Goal: Transaction & Acquisition: Book appointment/travel/reservation

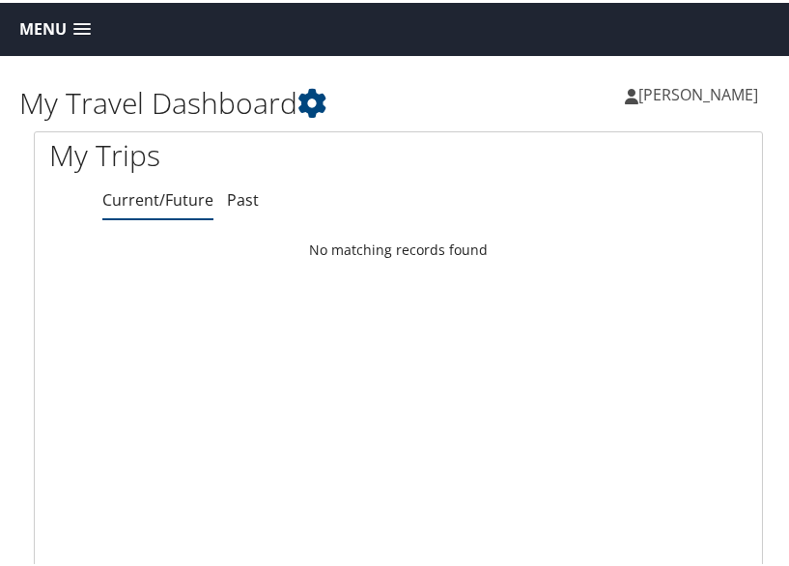
click at [82, 20] on span at bounding box center [81, 27] width 17 height 14
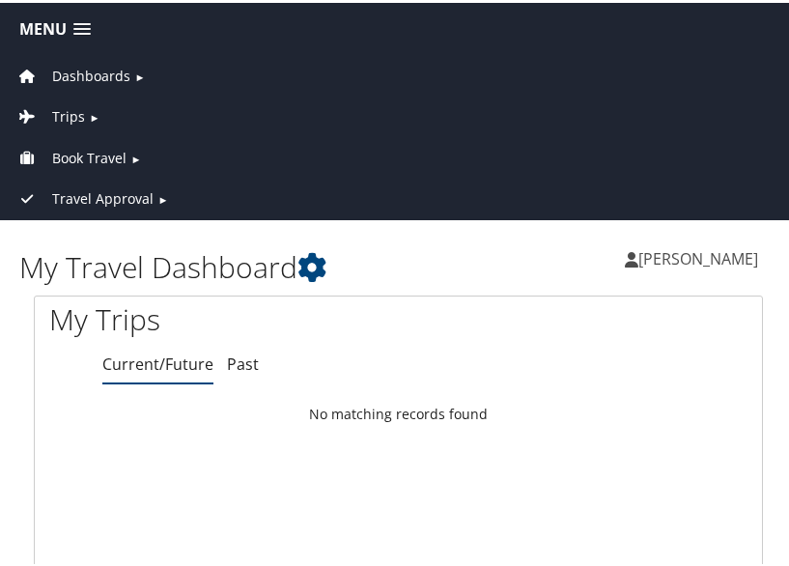
click at [60, 111] on span "Trips" at bounding box center [68, 113] width 33 height 21
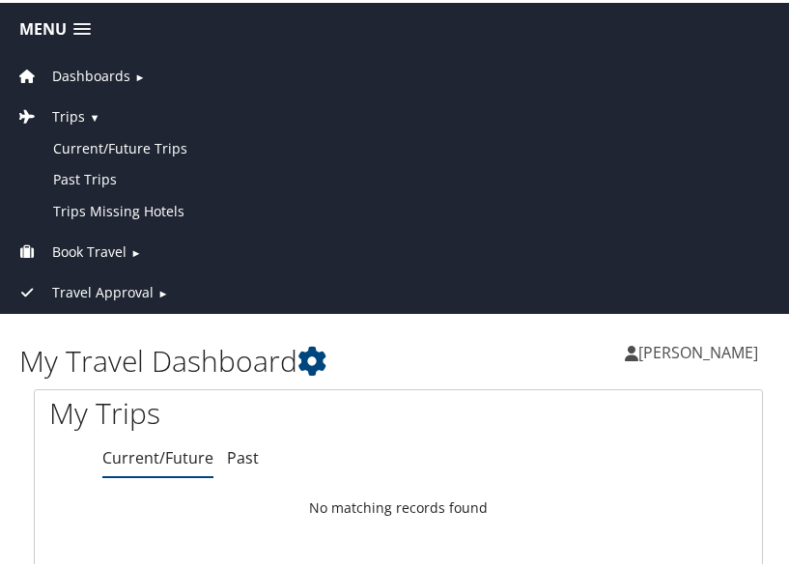
click at [42, 244] on link "Book Travel" at bounding box center [70, 248] width 112 height 18
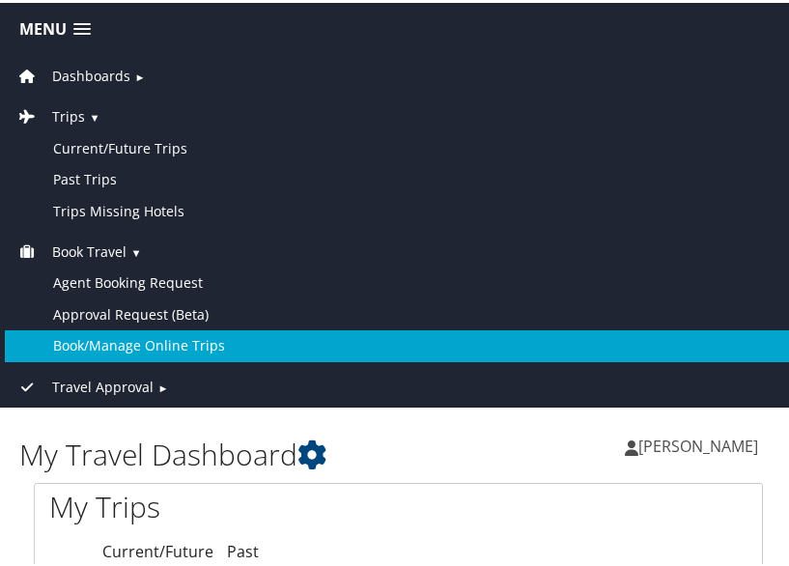
click at [67, 333] on link "Book/Manage Online Trips" at bounding box center [398, 342] width 787 height 31
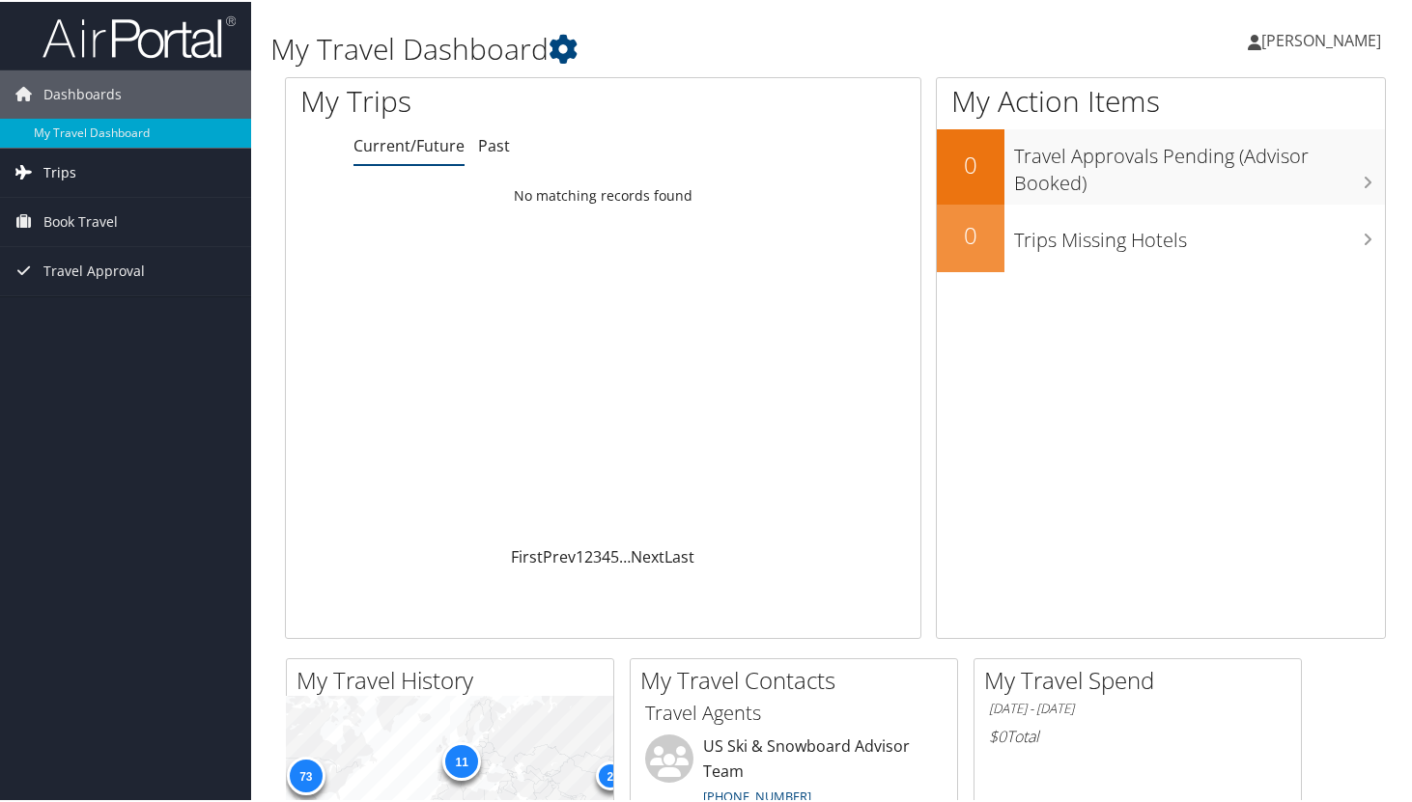
click at [60, 177] on span "Trips" at bounding box center [59, 171] width 33 height 48
click at [84, 313] on span "Book Travel" at bounding box center [80, 307] width 74 height 48
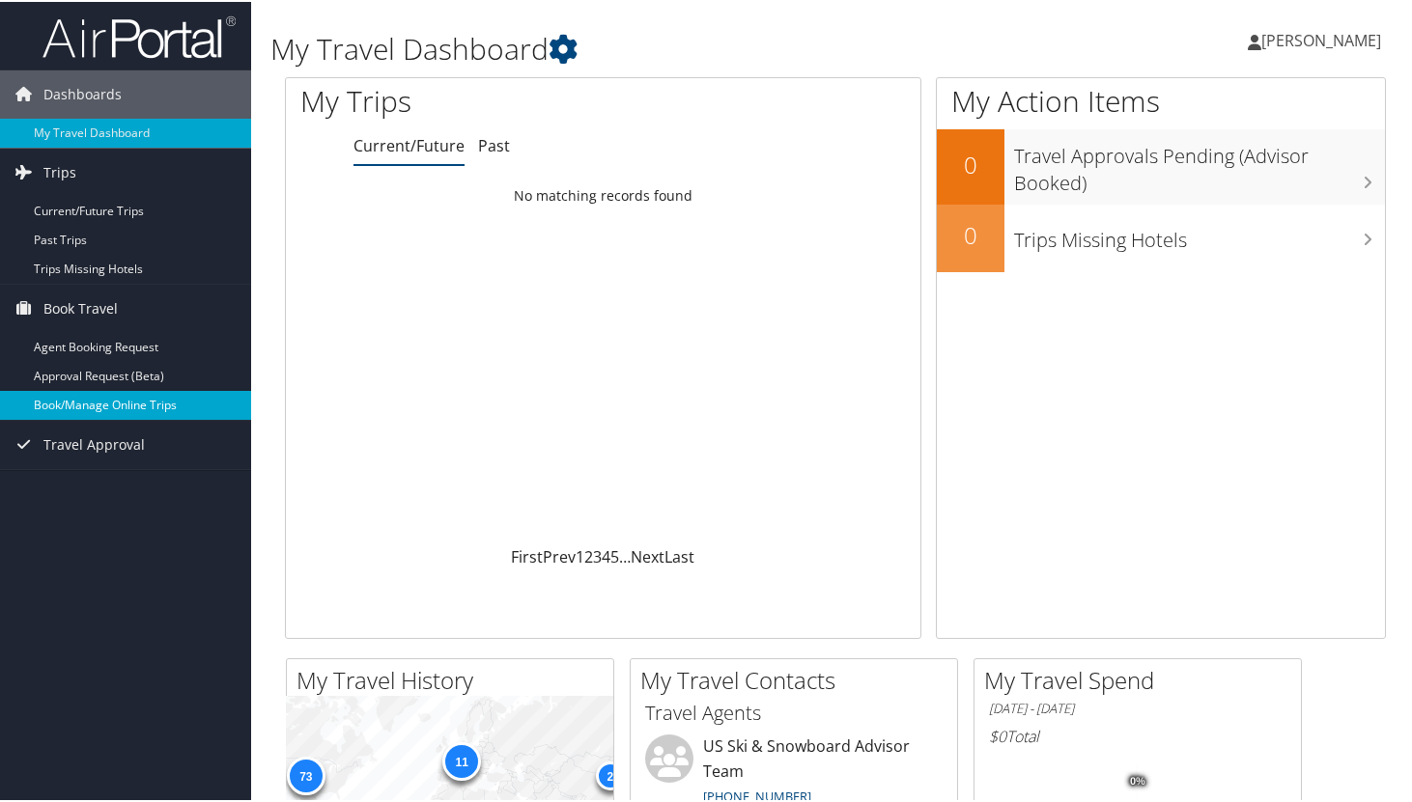
click at [87, 407] on link "Book/Manage Online Trips" at bounding box center [125, 403] width 251 height 29
